Goal: Information Seeking & Learning: Learn about a topic

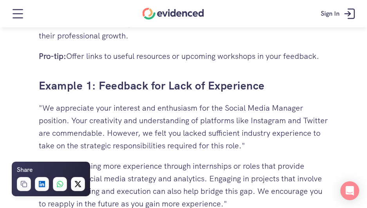
scroll to position [1739, 0]
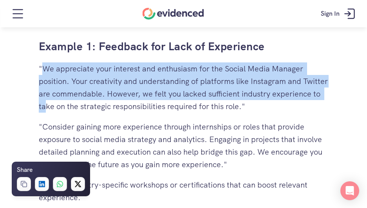
drag, startPoint x: 44, startPoint y: 67, endPoint x: 94, endPoint y: 104, distance: 62.2
click at [94, 104] on p ""We appreciate your interest and enthusiasm for the Social Media Manager positi…" at bounding box center [184, 87] width 290 height 50
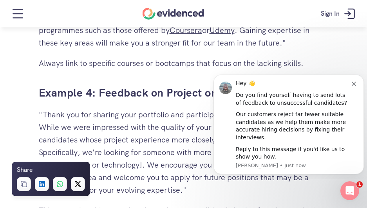
scroll to position [2366, 0]
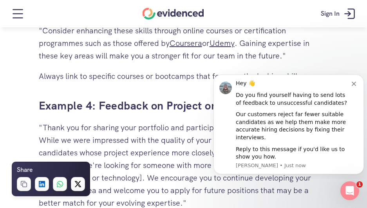
click at [354, 83] on icon "Dismiss notification" at bounding box center [354, 83] width 4 height 4
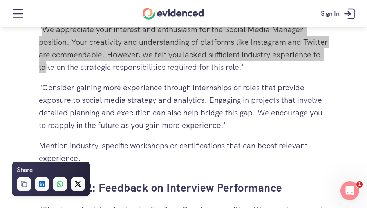
scroll to position [1778, 0]
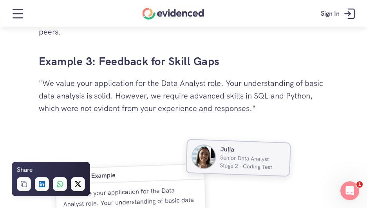
scroll to position [2092, 0]
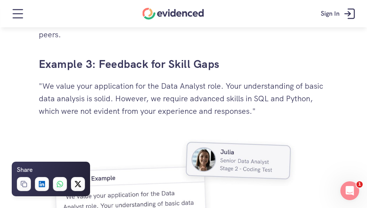
scroll to position [2115, 0]
